Goal: Check status: Check status

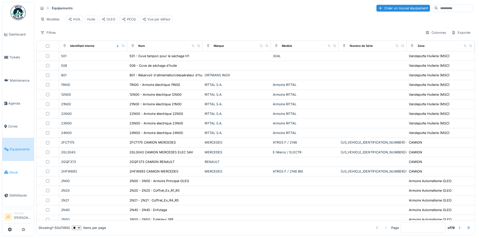
click at [13, 170] on span "Stock" at bounding box center [20, 172] width 23 height 5
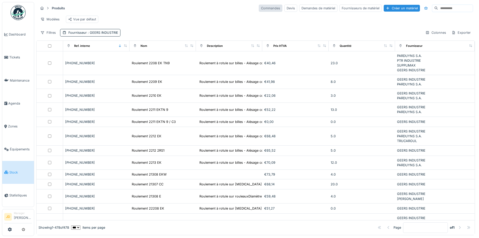
click at [259, 9] on div "Commandes" at bounding box center [271, 8] width 24 height 7
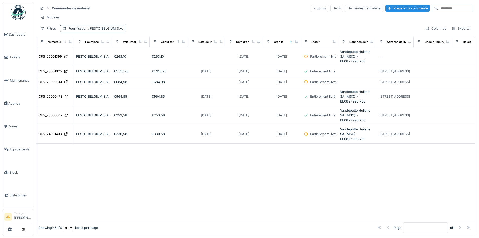
click at [122, 32] on div "Fournisseur : FESTO BELGIUM S.A." at bounding box center [92, 28] width 65 height 7
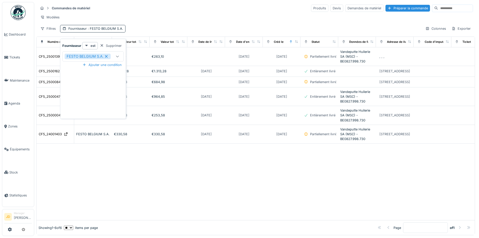
click at [109, 56] on div "FESTO BELGIUM S.A." at bounding box center [88, 57] width 46 height 6
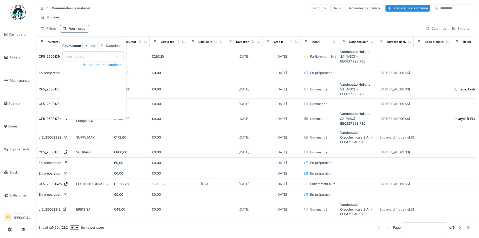
click at [107, 58] on div "Fournisseur" at bounding box center [88, 57] width 47 height 6
type input "****"
